Goal: Task Accomplishment & Management: Complete application form

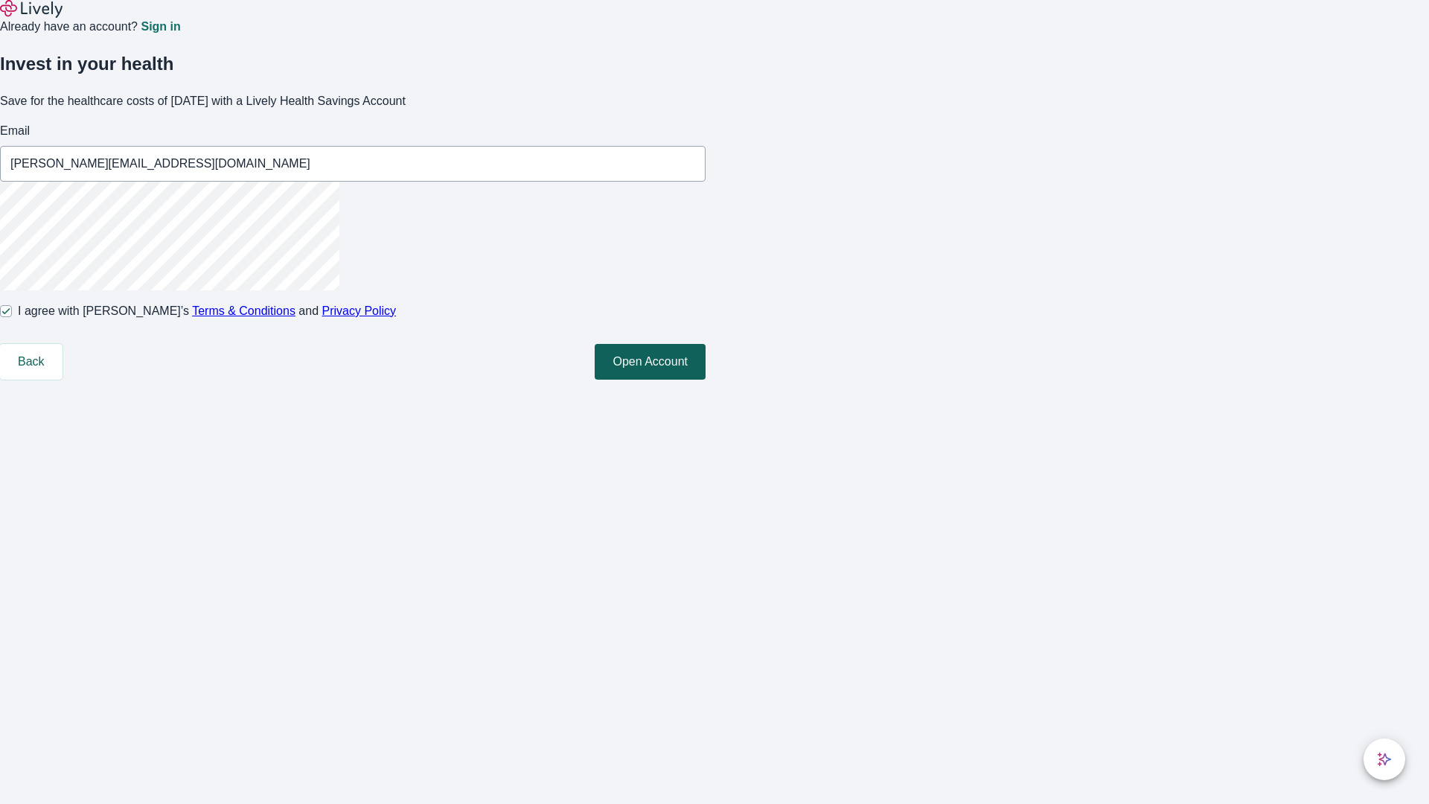
click at [706, 380] on button "Open Account" at bounding box center [650, 362] width 111 height 36
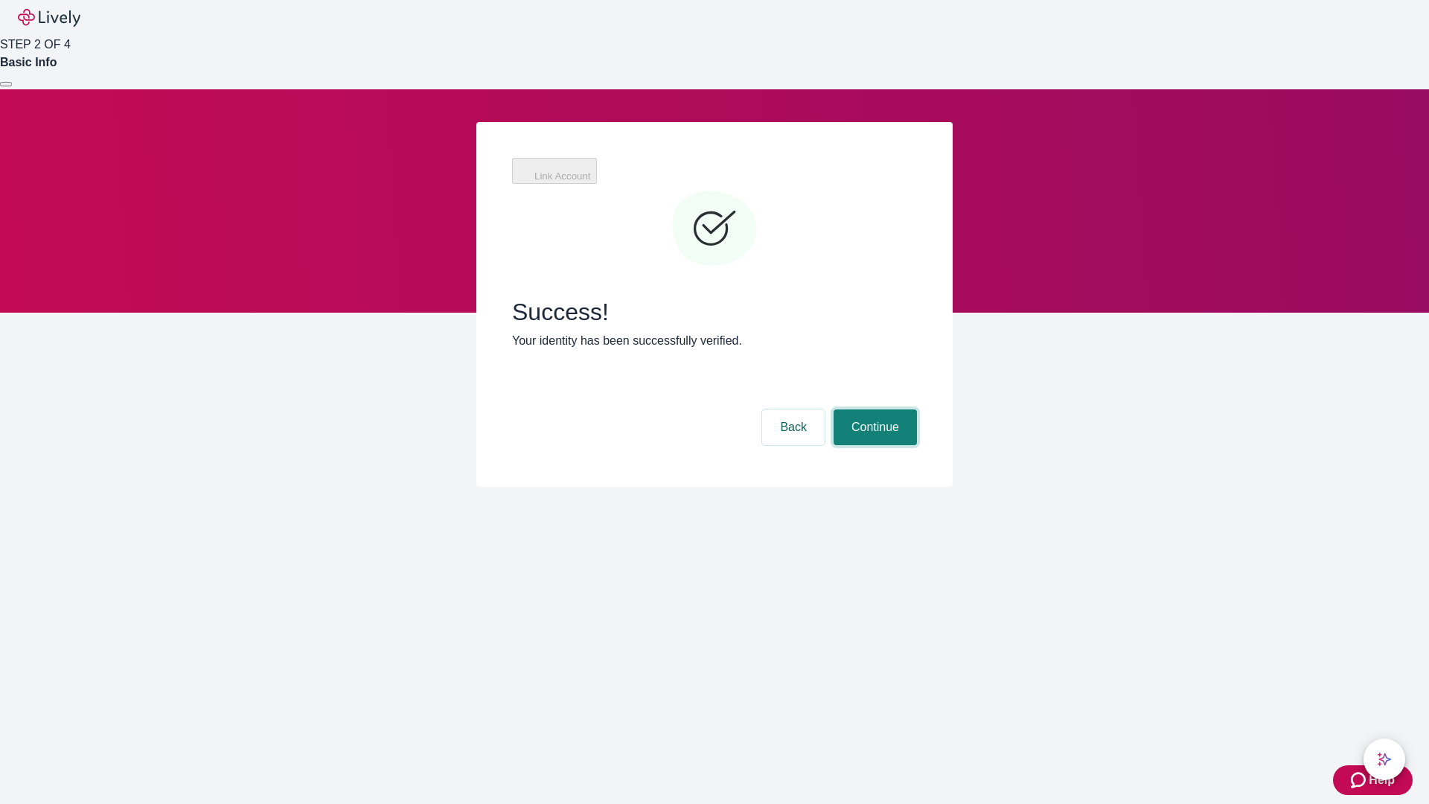
click at [873, 409] on button "Continue" at bounding box center [875, 427] width 83 height 36
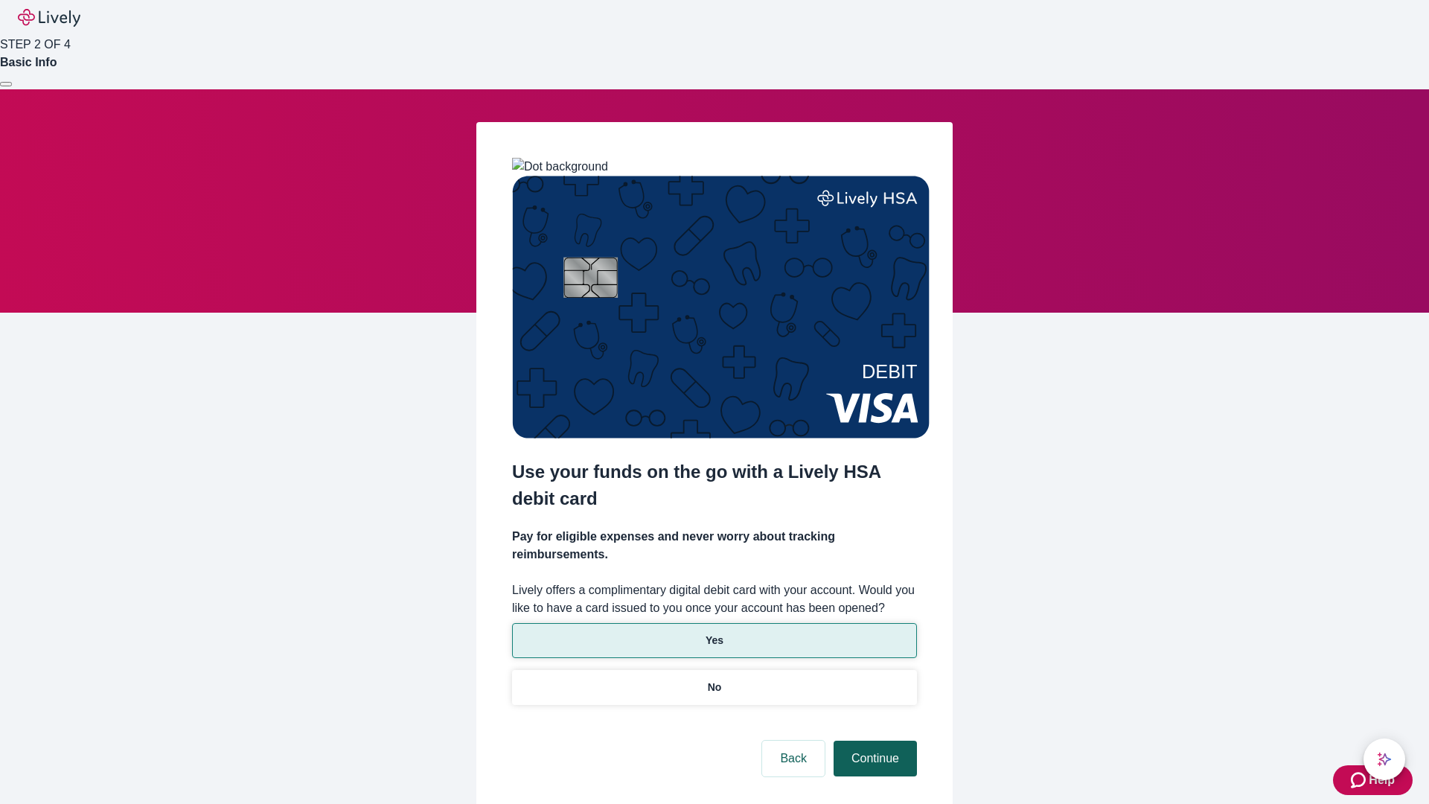
click at [714, 633] on p "Yes" at bounding box center [715, 641] width 18 height 16
click at [873, 741] on button "Continue" at bounding box center [875, 759] width 83 height 36
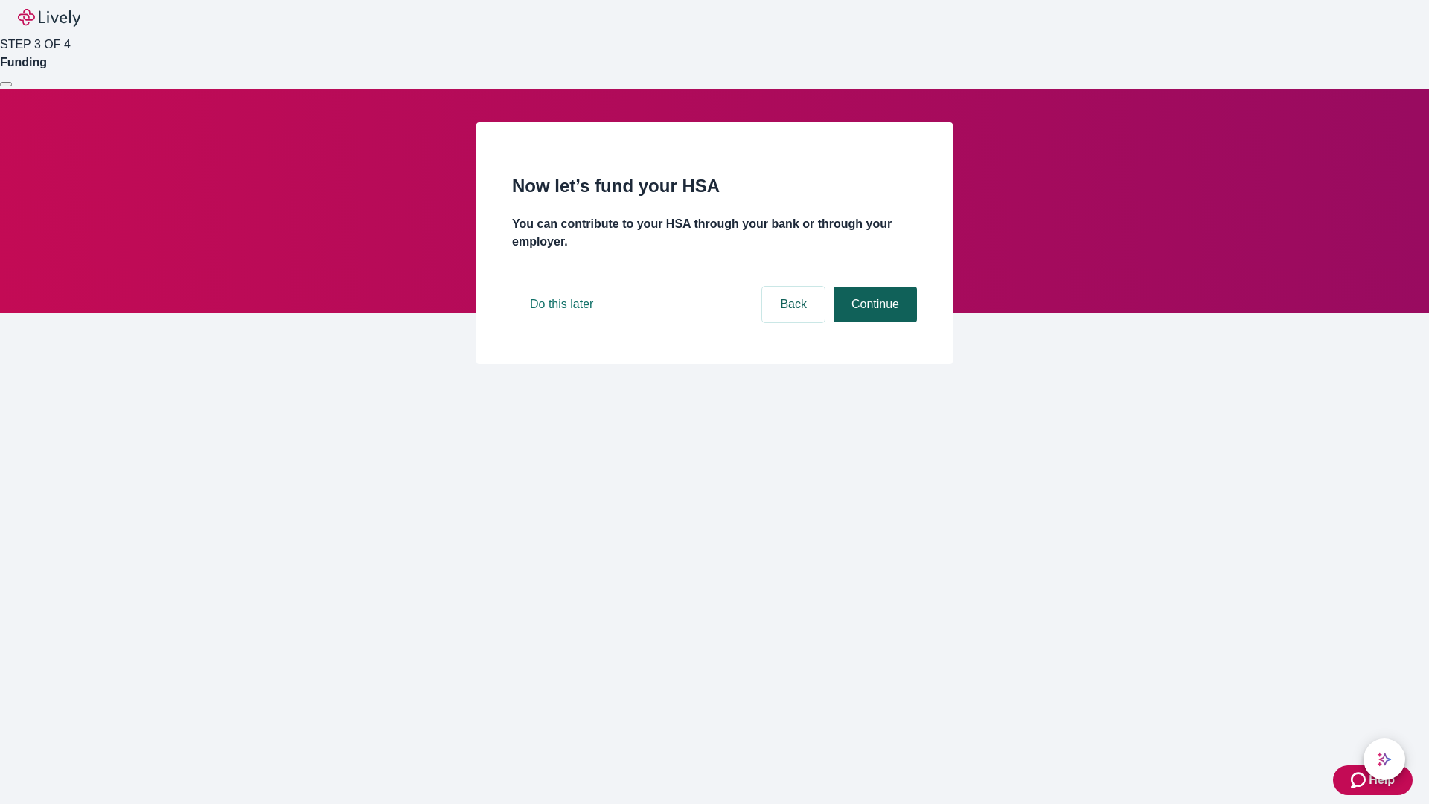
click at [873, 322] on button "Continue" at bounding box center [875, 305] width 83 height 36
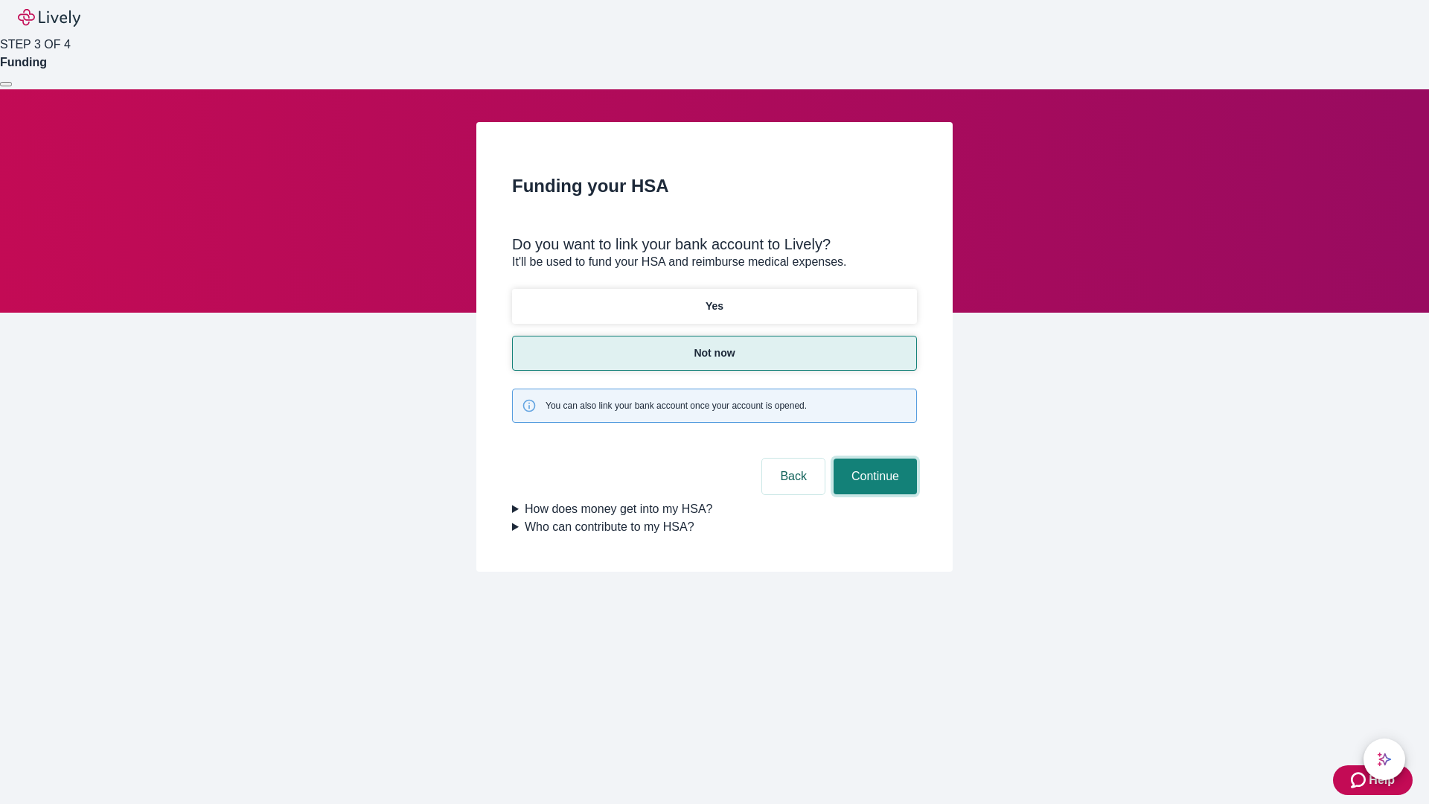
click at [873, 459] on button "Continue" at bounding box center [875, 477] width 83 height 36
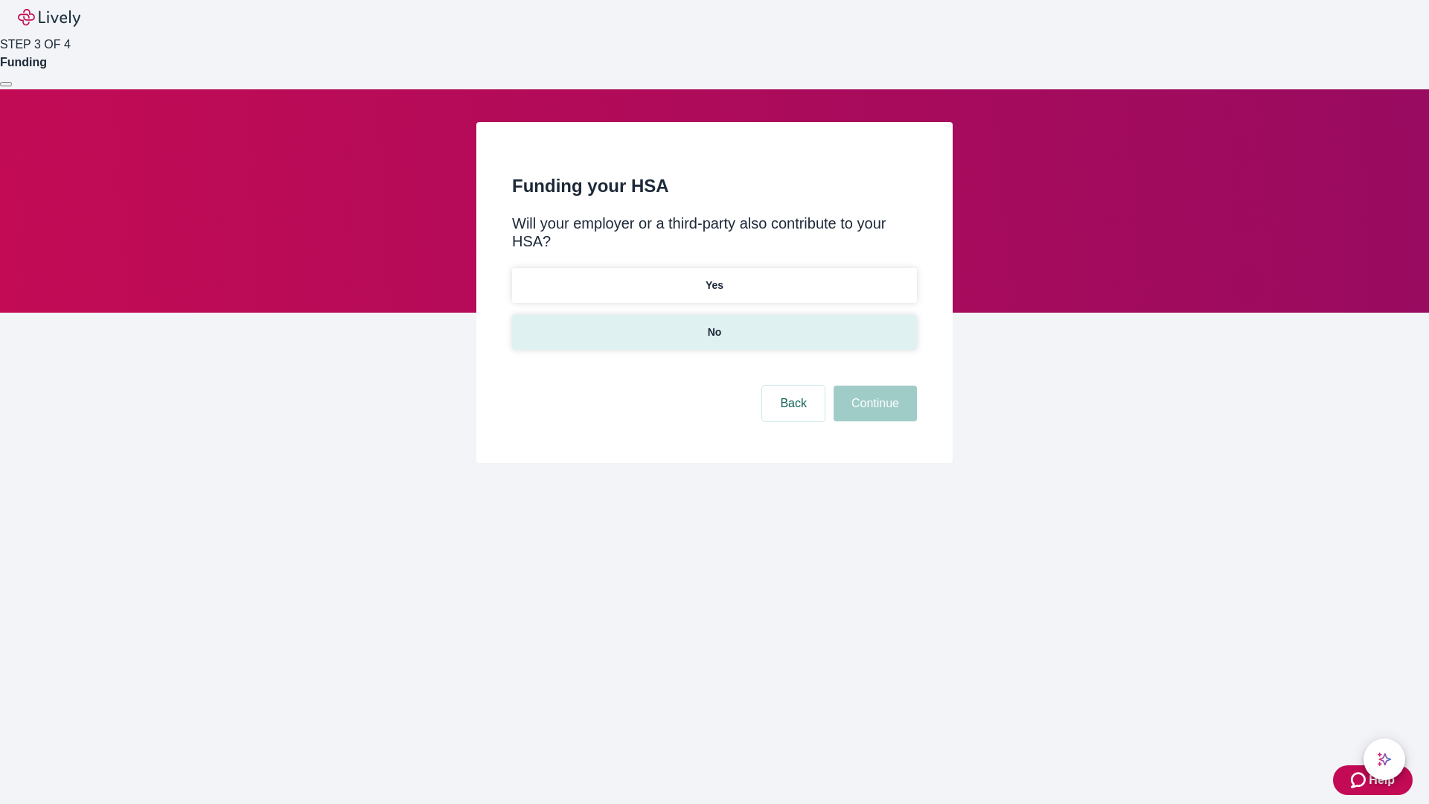
click at [714, 325] on p "No" at bounding box center [715, 333] width 14 height 16
click at [873, 386] on button "Continue" at bounding box center [875, 404] width 83 height 36
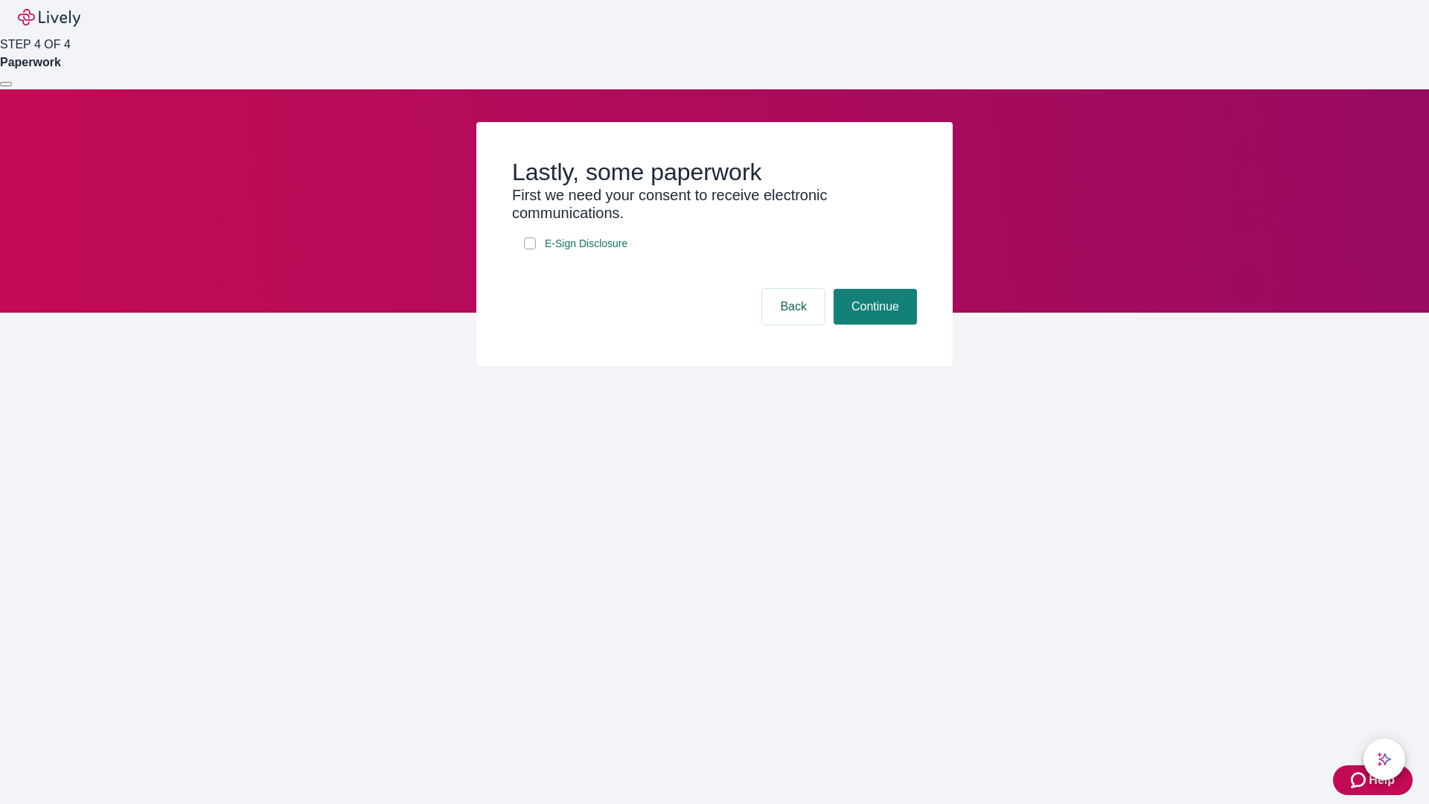
click at [530, 249] on input "E-Sign Disclosure" at bounding box center [530, 244] width 12 height 12
checkbox input "true"
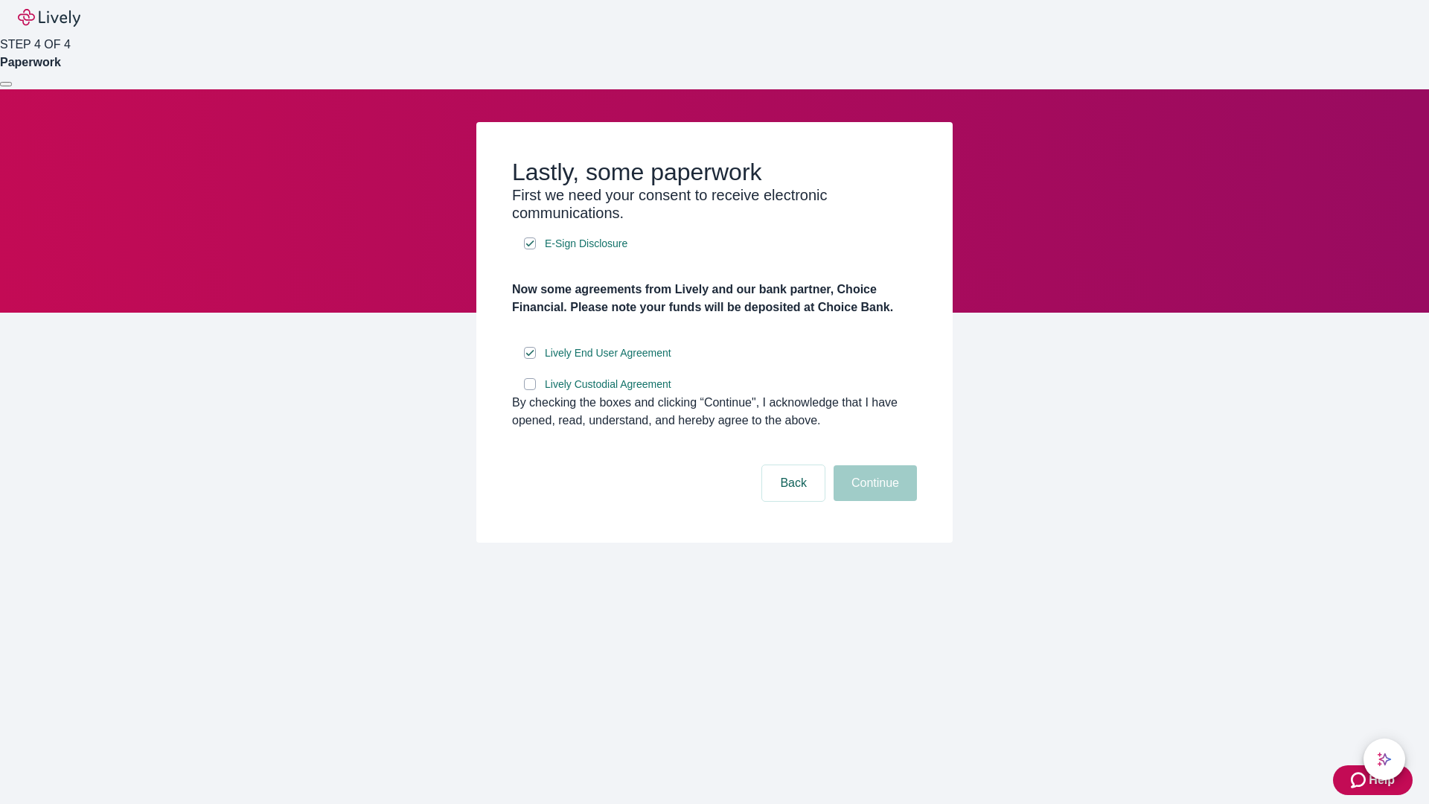
click at [530, 390] on input "Lively Custodial Agreement" at bounding box center [530, 384] width 12 height 12
checkbox input "true"
click at [873, 501] on button "Continue" at bounding box center [875, 483] width 83 height 36
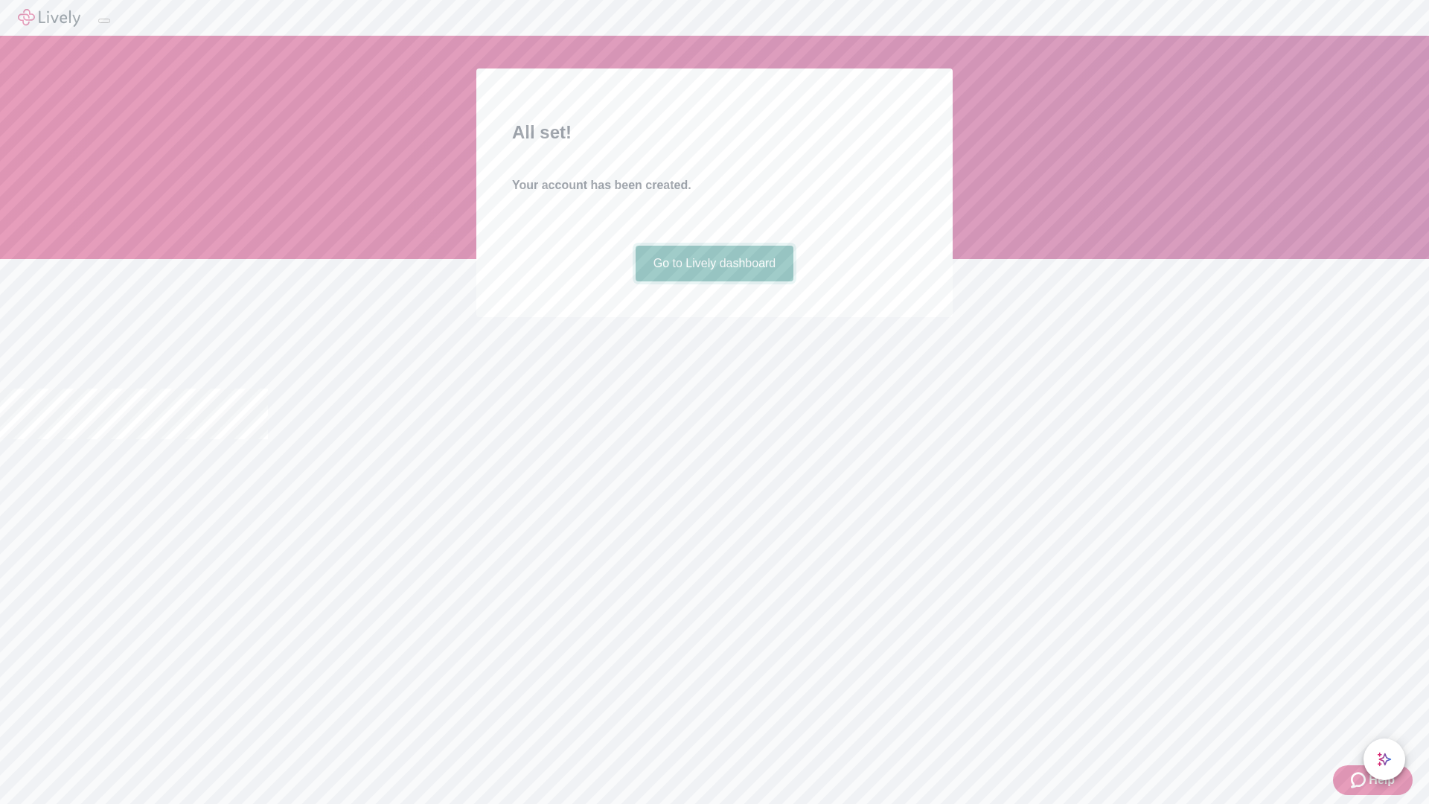
click at [714, 281] on link "Go to Lively dashboard" at bounding box center [715, 264] width 159 height 36
